Goal: Task Accomplishment & Management: Manage account settings

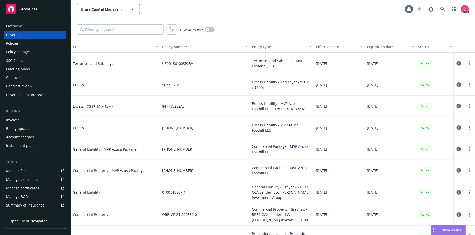
click at [106, 11] on span "Brasa Capital Management, LLC" at bounding box center [103, 9] width 44 height 5
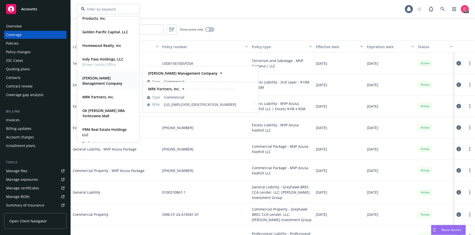
scroll to position [165, 0]
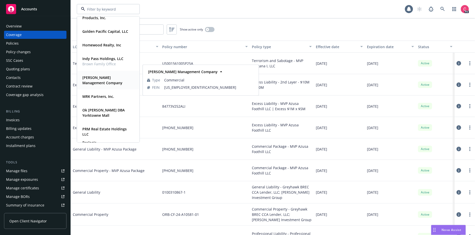
click at [95, 82] on strong "[PERSON_NAME] Management Company" at bounding box center [102, 80] width 40 height 10
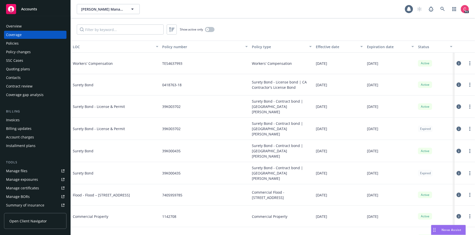
click at [39, 220] on span "Open Client Navigator" at bounding box center [28, 220] width 38 height 5
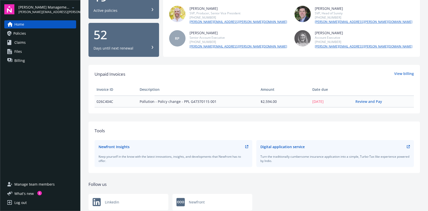
scroll to position [64, 0]
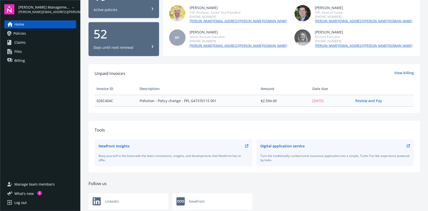
click at [31, 33] on link "Policies" at bounding box center [40, 33] width 72 height 8
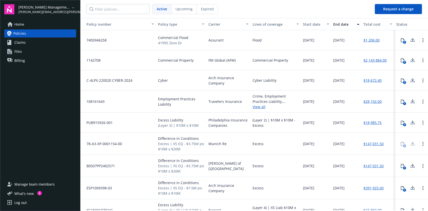
click at [43, 183] on span "Manage team members" at bounding box center [34, 185] width 40 height 8
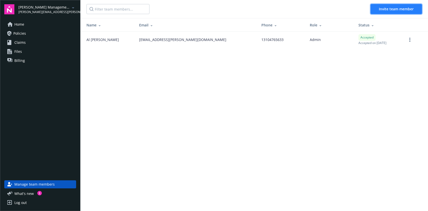
click at [386, 9] on span "Invite team member" at bounding box center [396, 9] width 35 height 5
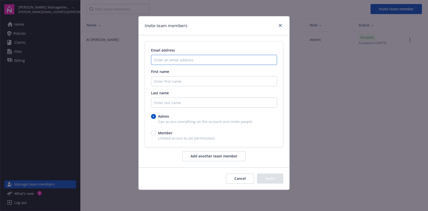
click at [181, 59] on input "Enter an email address" at bounding box center [214, 60] width 126 height 10
paste input "[PERSON_NAME][EMAIL_ADDRESS][PERSON_NAME][DOMAIN_NAME]"
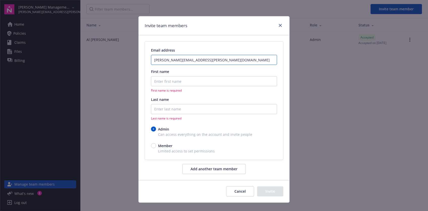
type input "[PERSON_NAME][EMAIL_ADDRESS][PERSON_NAME][DOMAIN_NAME]"
click at [173, 83] on input "First name" at bounding box center [214, 81] width 126 height 10
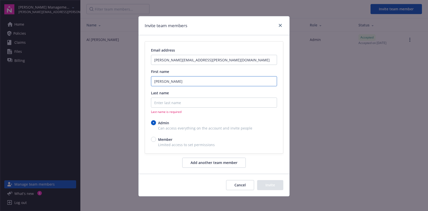
type input "[PERSON_NAME]"
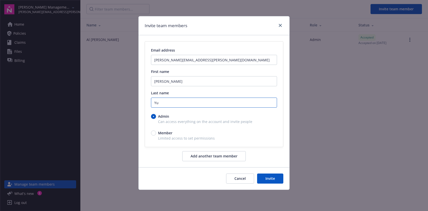
type input "Yu"
click at [155, 135] on input "Member" at bounding box center [153, 133] width 5 height 5
radio input "true"
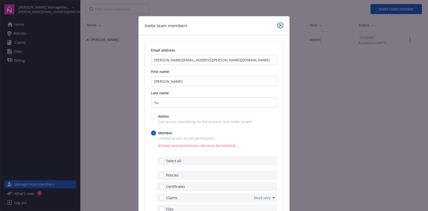
click at [279, 27] on link "close" at bounding box center [280, 25] width 6 height 6
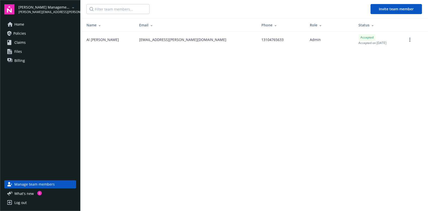
click at [31, 23] on link "Home" at bounding box center [40, 24] width 72 height 8
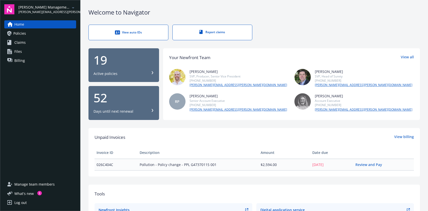
click at [23, 34] on span "Policies" at bounding box center [19, 33] width 13 height 8
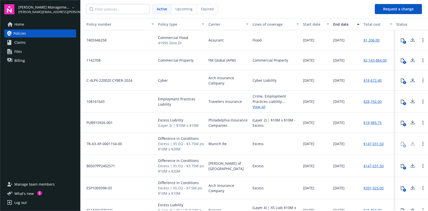
click at [25, 42] on link "Claims" at bounding box center [40, 43] width 72 height 8
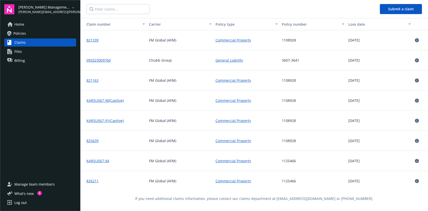
click at [30, 50] on link "Files" at bounding box center [40, 52] width 72 height 8
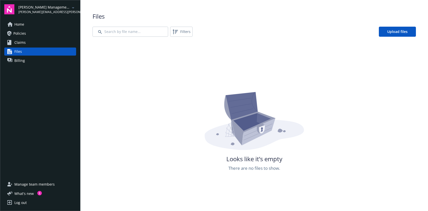
click at [20, 63] on span "Billing" at bounding box center [19, 61] width 11 height 8
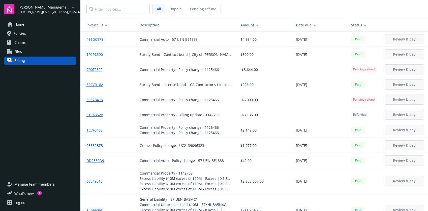
click at [25, 30] on span "Policies" at bounding box center [19, 33] width 13 height 8
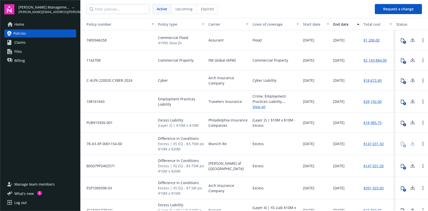
click at [35, 186] on span "Manage team members" at bounding box center [34, 185] width 40 height 8
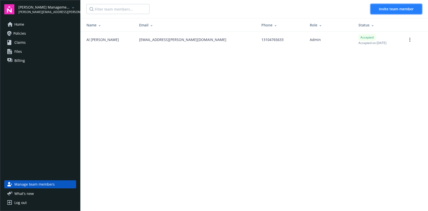
click at [393, 8] on span "Invite team member" at bounding box center [396, 9] width 35 height 5
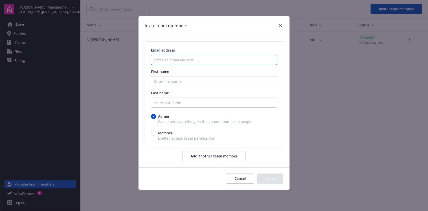
click at [166, 62] on input "Enter an email address" at bounding box center [214, 60] width 126 height 10
paste input "[PERSON_NAME][EMAIL_ADDRESS][PERSON_NAME][DOMAIN_NAME]"
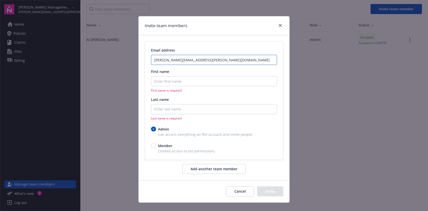
type input "[PERSON_NAME][EMAIL_ADDRESS][PERSON_NAME][DOMAIN_NAME]"
click at [184, 80] on input "First name" at bounding box center [214, 81] width 126 height 10
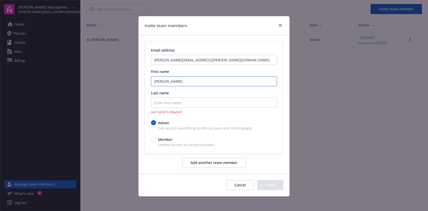
type input "[PERSON_NAME]"
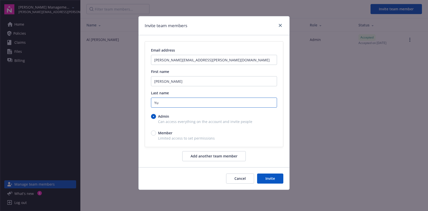
type input "Yu"
click at [154, 133] on input "Member" at bounding box center [153, 133] width 5 height 5
radio input "true"
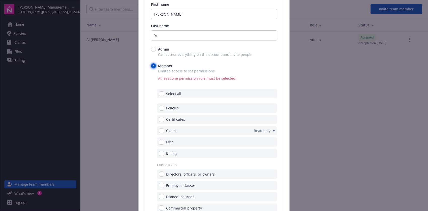
scroll to position [85, 0]
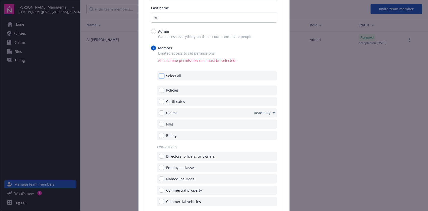
click at [161, 76] on input "checkbox" at bounding box center [161, 76] width 5 height 5
checkbox input "true"
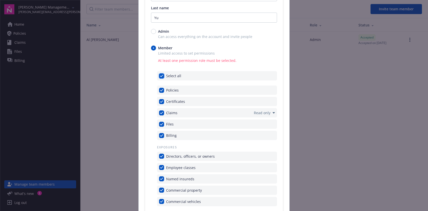
checkbox input "true"
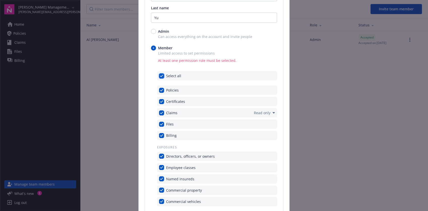
checkbox input "true"
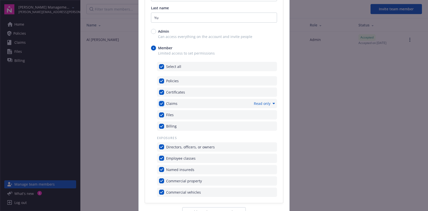
click at [162, 106] on input "checkbox" at bounding box center [161, 103] width 5 height 5
checkbox input "false"
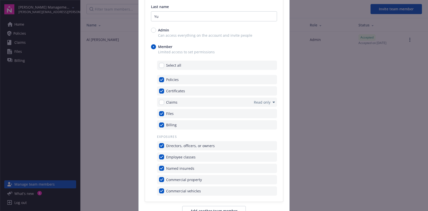
drag, startPoint x: 165, startPoint y: 103, endPoint x: 160, endPoint y: 102, distance: 5.3
click at [161, 102] on div "Claims" at bounding box center [168, 102] width 18 height 5
click at [163, 103] on input "checkbox" at bounding box center [161, 102] width 5 height 5
checkbox input "true"
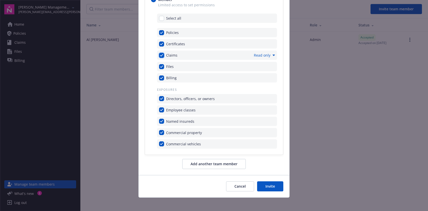
scroll to position [135, 0]
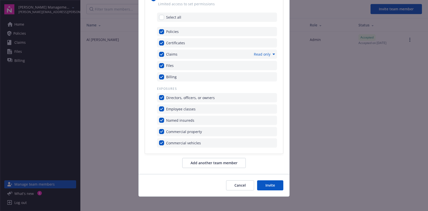
click at [276, 188] on button "Invite" at bounding box center [270, 186] width 26 height 10
